Goal: Information Seeking & Learning: Check status

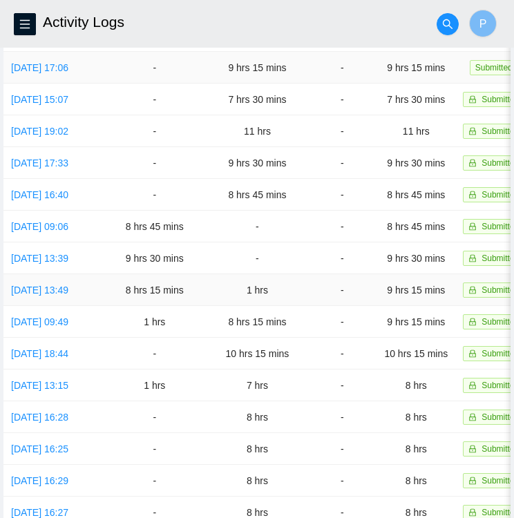
scroll to position [333, 0]
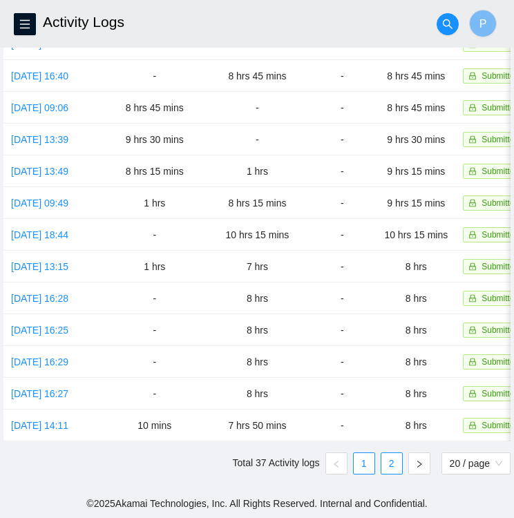
click at [392, 467] on link "2" at bounding box center [391, 463] width 21 height 21
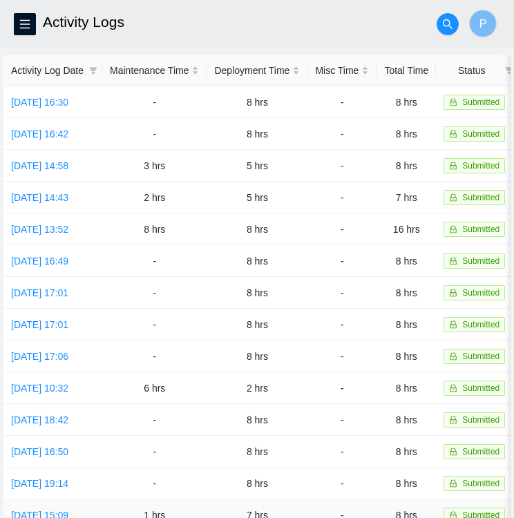
scroll to position [44, 0]
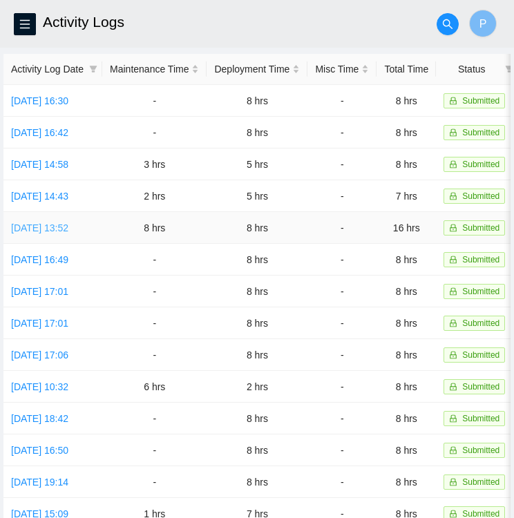
click at [68, 227] on link "Fri, 11 Jul 2025 13:52" at bounding box center [39, 227] width 57 height 11
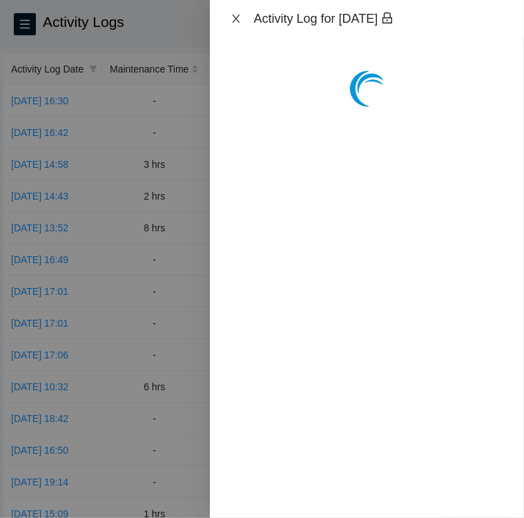
click at [232, 19] on icon "close" at bounding box center [236, 18] width 11 height 11
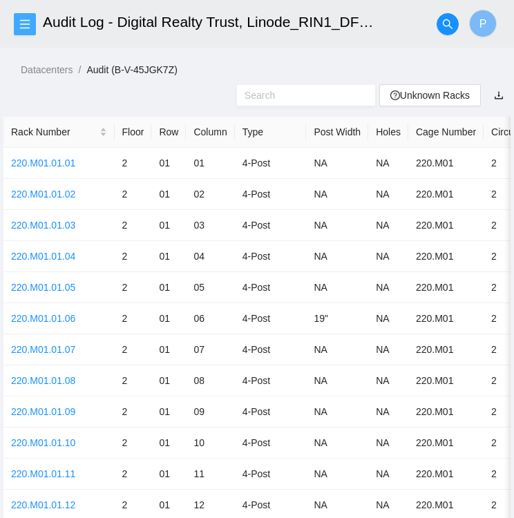
click at [21, 28] on icon "menu" at bounding box center [25, 23] width 10 height 9
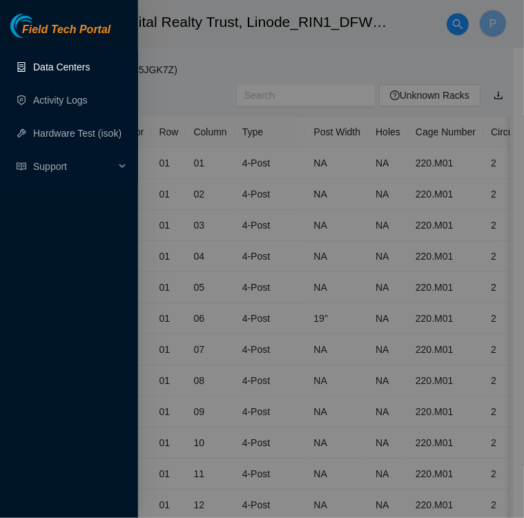
click at [63, 69] on link "Data Centers" at bounding box center [61, 66] width 57 height 11
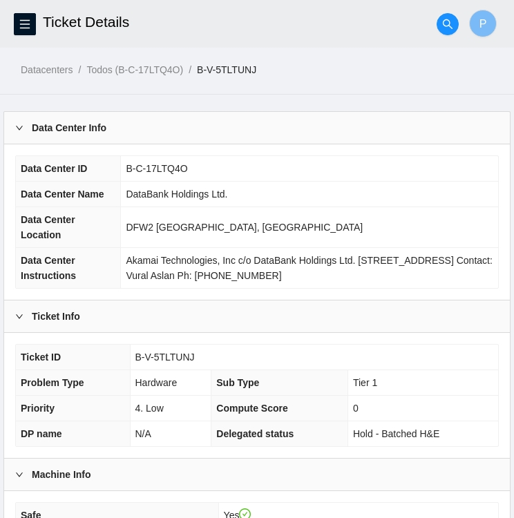
scroll to position [594, 0]
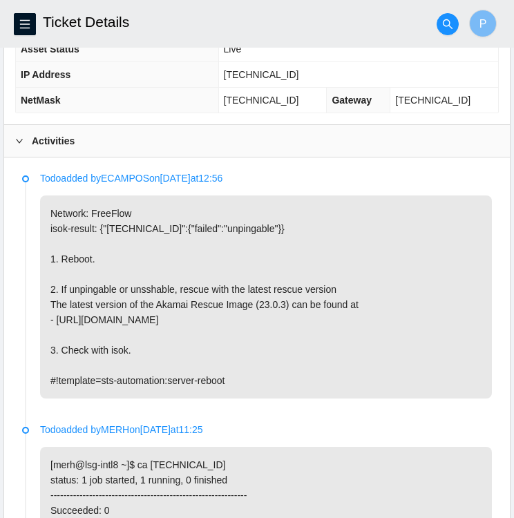
click at [395, 233] on p "Network: FreeFlow isok-result: {"23.38.110.162":{"failed":"unpingable"}} 1. Reb…" at bounding box center [265, 296] width 451 height 203
